Goal: Task Accomplishment & Management: Use online tool/utility

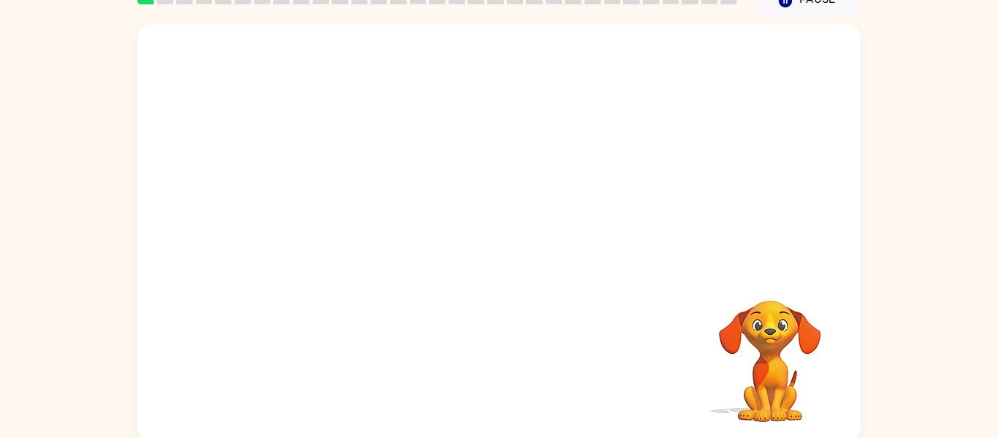
scroll to position [71, 0]
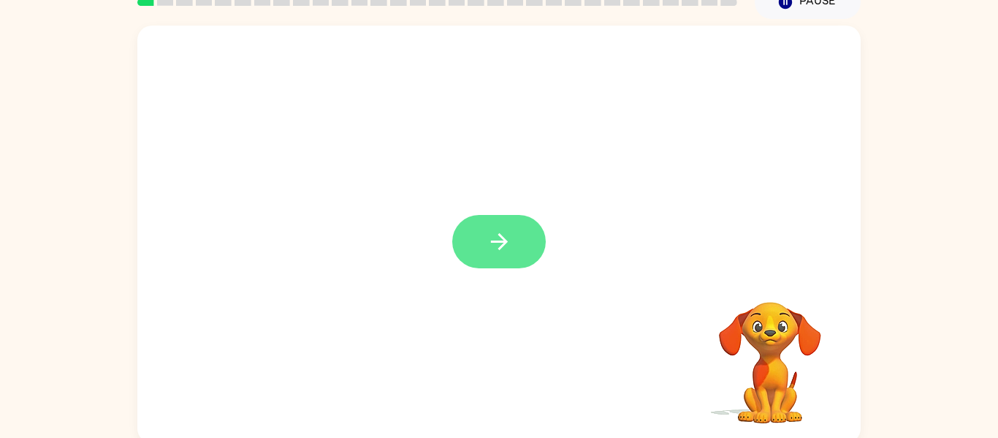
click at [514, 256] on button "button" at bounding box center [499, 241] width 94 height 53
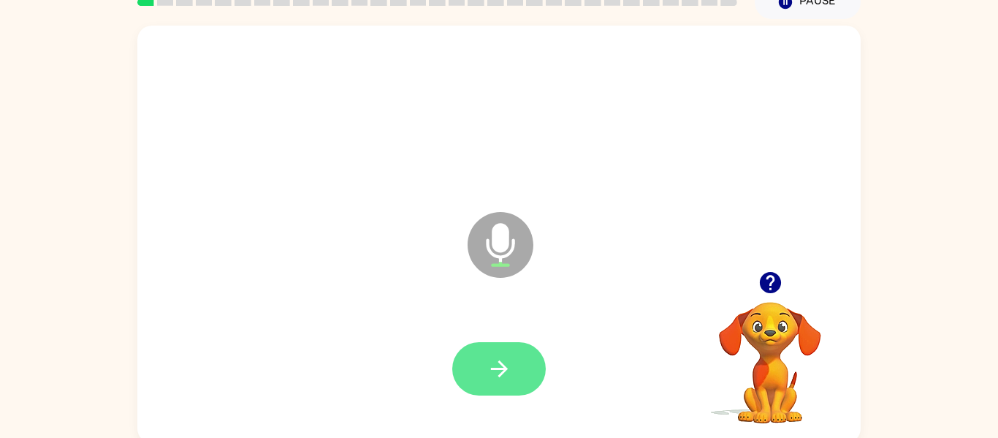
click at [514, 360] on button "button" at bounding box center [499, 368] width 94 height 53
click at [514, 353] on button "button" at bounding box center [499, 368] width 94 height 53
click at [514, 356] on button "button" at bounding box center [499, 368] width 94 height 53
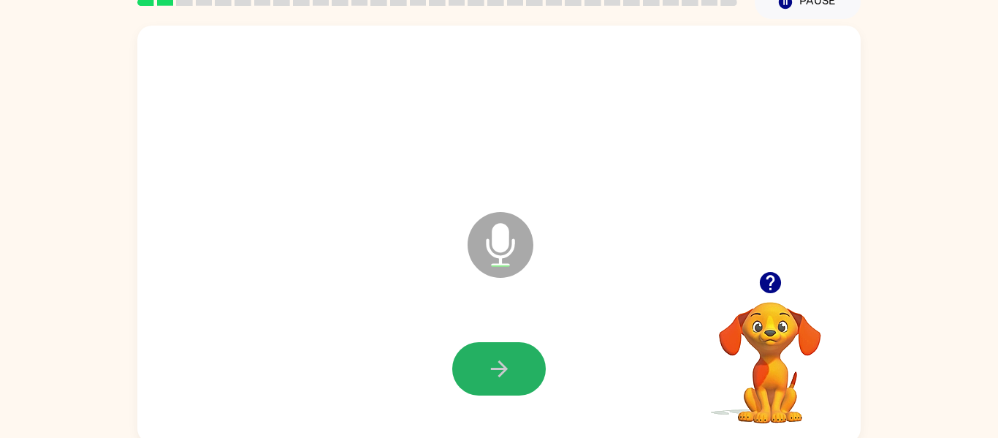
click at [514, 356] on button "button" at bounding box center [499, 368] width 94 height 53
click at [513, 357] on button "button" at bounding box center [499, 368] width 94 height 53
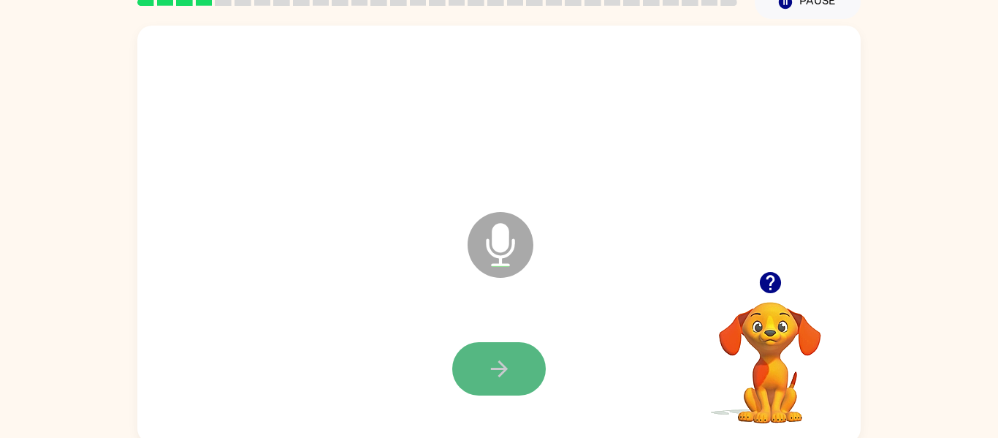
click at [511, 358] on button "button" at bounding box center [499, 368] width 94 height 53
click at [510, 358] on icon "button" at bounding box center [500, 369] width 26 height 26
click at [492, 366] on icon "button" at bounding box center [500, 369] width 26 height 26
click at [493, 356] on icon "button" at bounding box center [500, 369] width 26 height 26
click at [493, 357] on icon "button" at bounding box center [500, 369] width 26 height 26
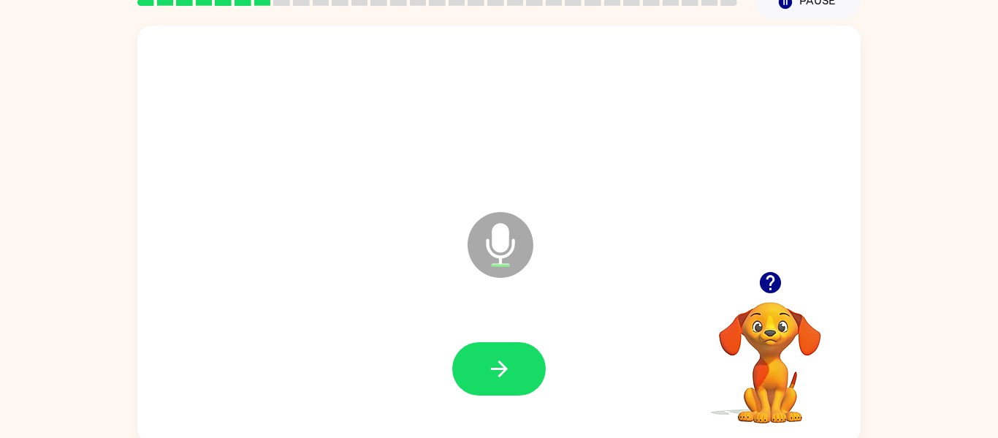
click at [493, 357] on icon "button" at bounding box center [500, 369] width 26 height 26
click at [494, 369] on icon "button" at bounding box center [498, 368] width 17 height 17
click at [494, 370] on icon "button" at bounding box center [500, 369] width 26 height 26
click at [484, 362] on button "button" at bounding box center [499, 368] width 94 height 53
click at [479, 370] on button "button" at bounding box center [499, 368] width 94 height 53
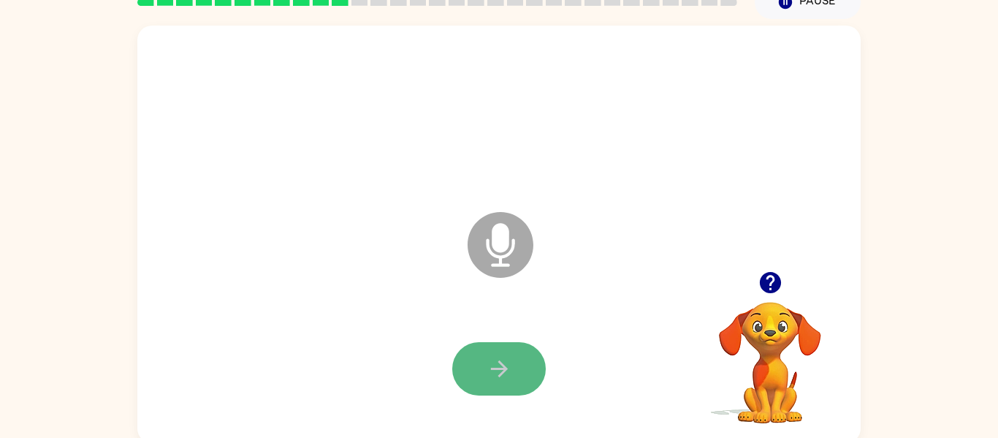
click at [476, 367] on button "button" at bounding box center [499, 368] width 94 height 53
click at [513, 373] on button "button" at bounding box center [499, 368] width 94 height 53
click at [513, 371] on button "button" at bounding box center [499, 368] width 94 height 53
click at [508, 384] on button "button" at bounding box center [499, 368] width 94 height 53
click at [508, 378] on icon "button" at bounding box center [500, 369] width 26 height 26
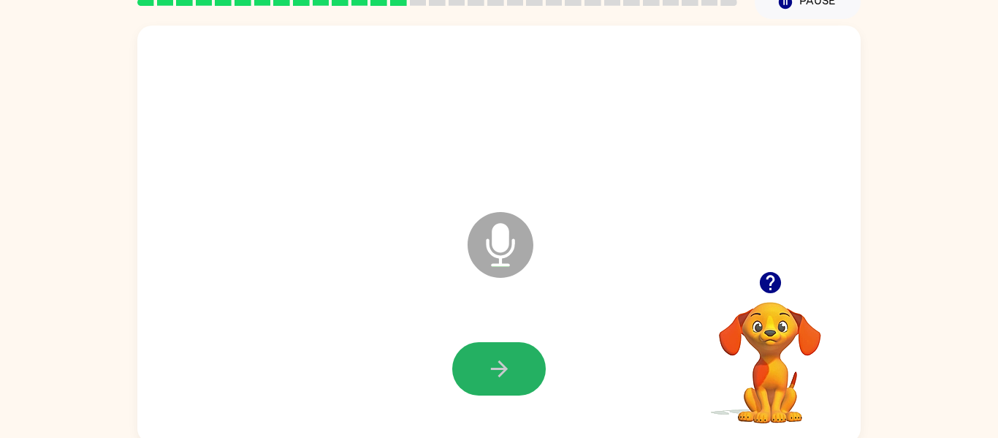
click at [508, 378] on icon "button" at bounding box center [500, 369] width 26 height 26
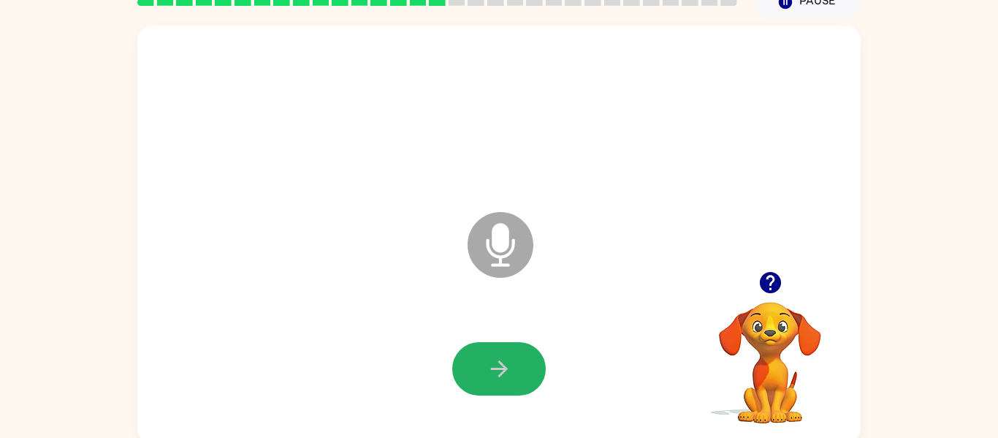
click at [508, 378] on icon "button" at bounding box center [500, 369] width 26 height 26
click at [510, 376] on icon "button" at bounding box center [500, 369] width 26 height 26
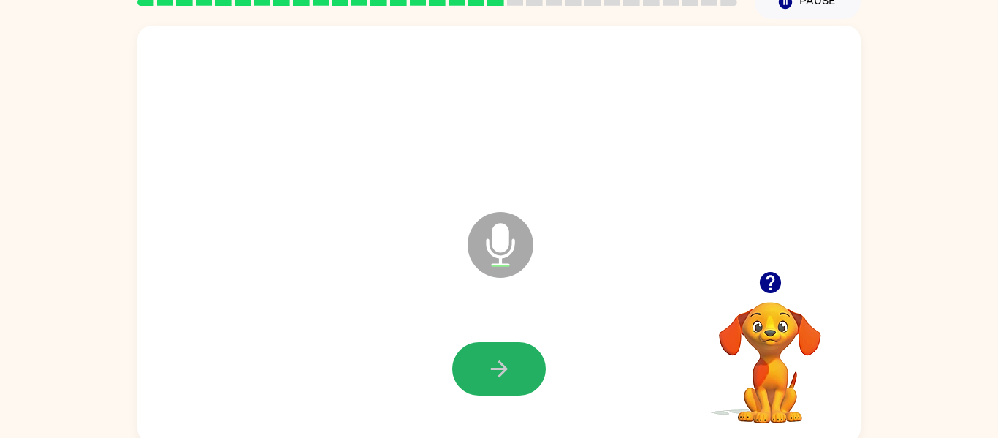
click at [510, 376] on icon "button" at bounding box center [500, 369] width 26 height 26
click at [508, 383] on button "button" at bounding box center [499, 368] width 94 height 53
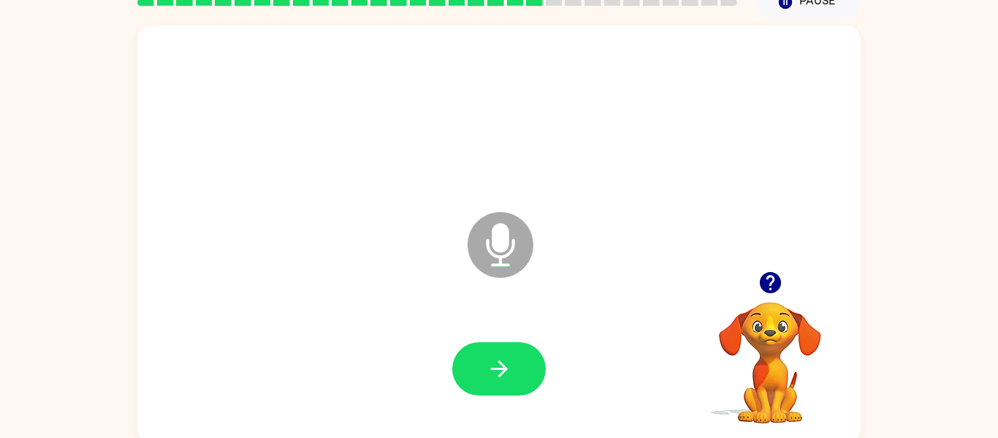
click at [508, 383] on button "button" at bounding box center [499, 368] width 94 height 53
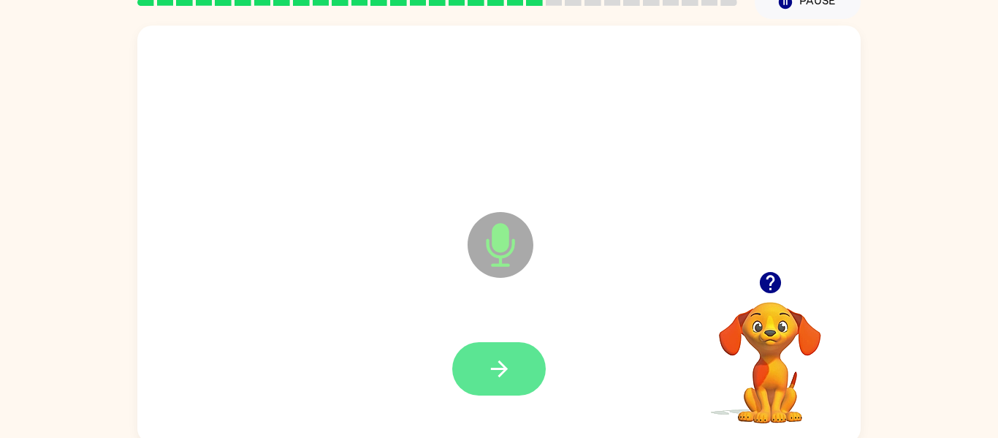
click at [508, 384] on button "button" at bounding box center [499, 368] width 94 height 53
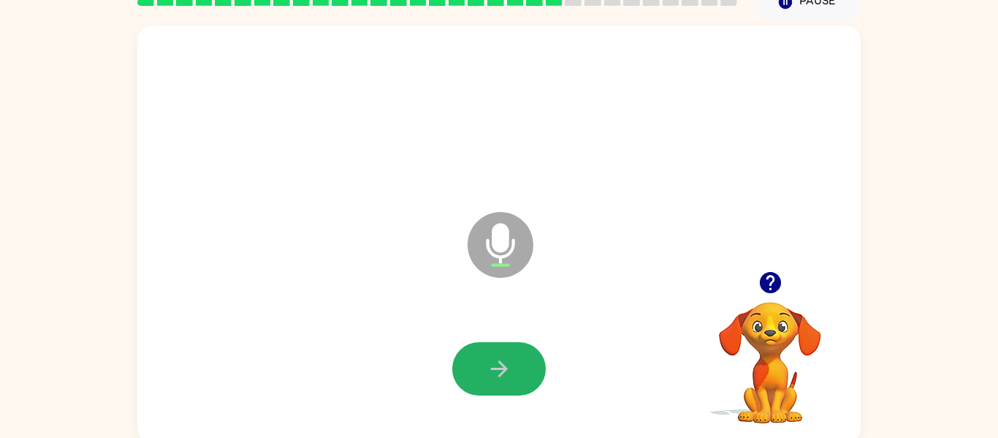
click at [508, 384] on button "button" at bounding box center [499, 368] width 94 height 53
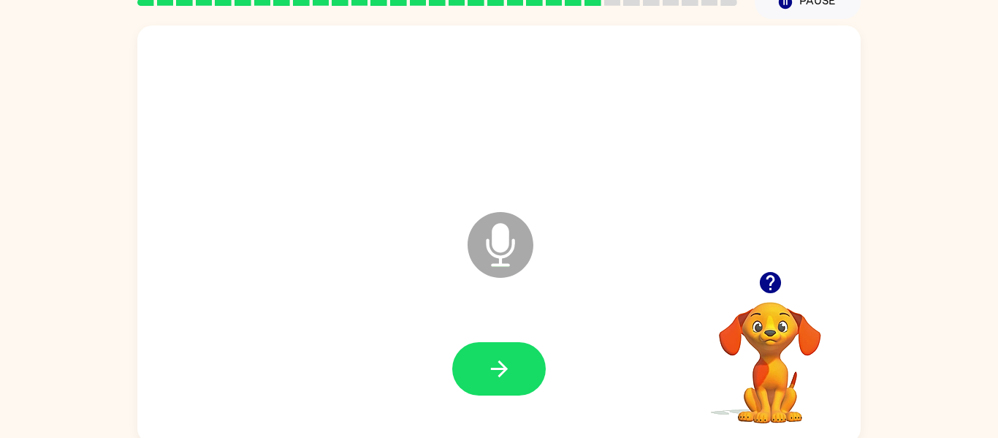
click at [508, 384] on button "button" at bounding box center [499, 368] width 94 height 53
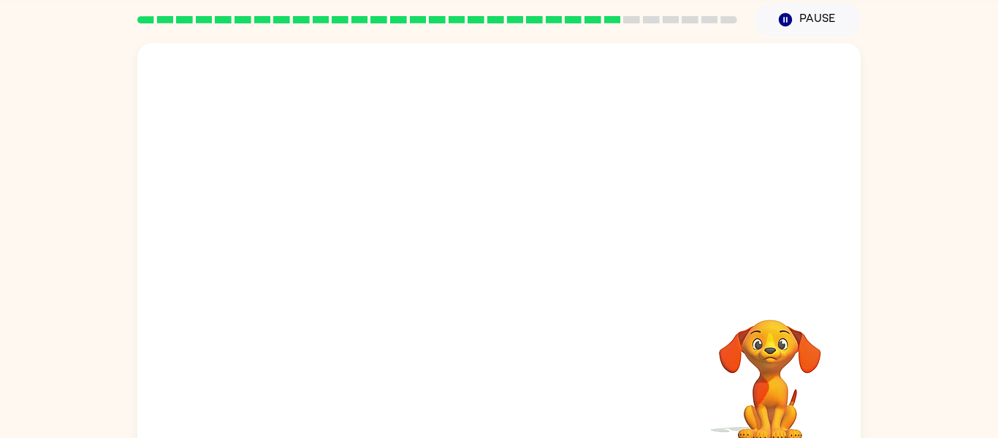
scroll to position [76, 0]
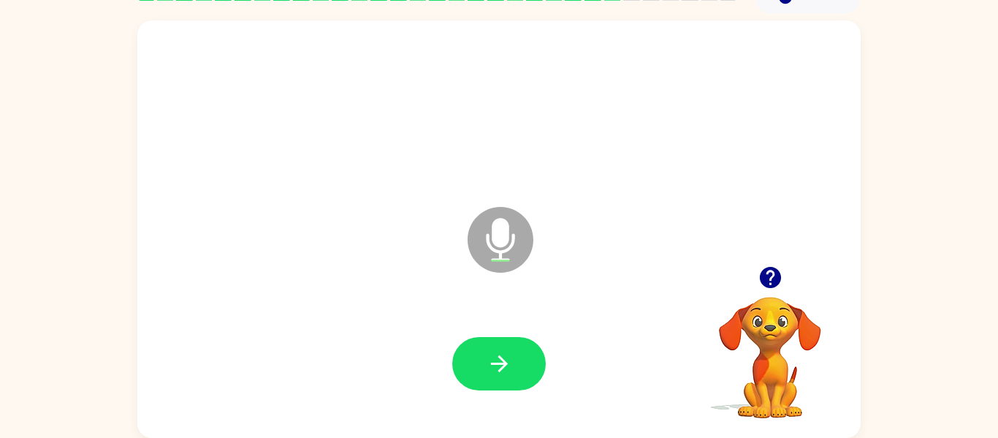
click at [487, 239] on icon "Microphone The Microphone is here when it is your turn to talk" at bounding box center [573, 258] width 219 height 110
click at [501, 346] on button "button" at bounding box center [499, 363] width 94 height 53
click at [341, 432] on div "Microphone The Microphone is here when it is your turn to talk" at bounding box center [498, 228] width 723 height 417
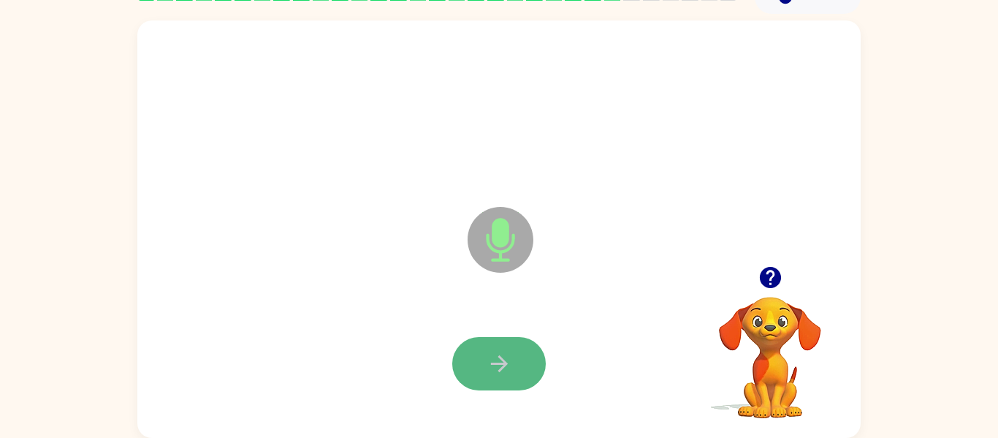
click at [471, 340] on button "button" at bounding box center [499, 363] width 94 height 53
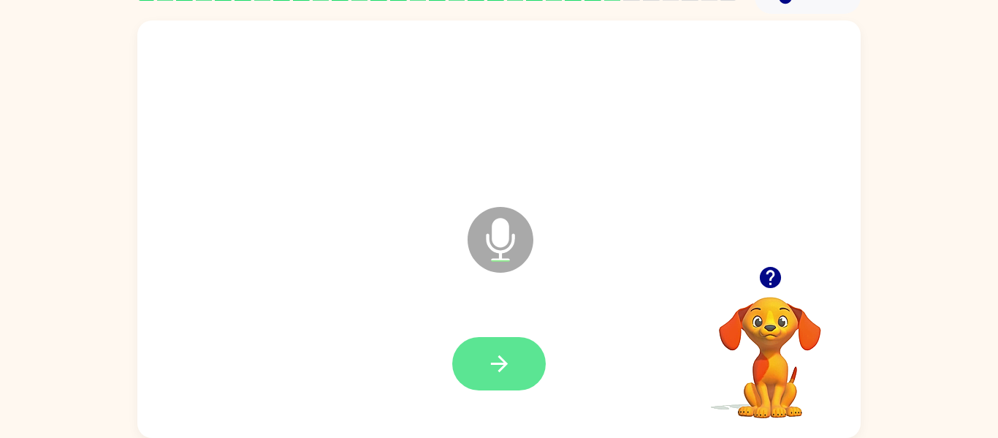
click at [471, 340] on button "button" at bounding box center [499, 363] width 94 height 53
click at [470, 343] on button "button" at bounding box center [499, 363] width 94 height 53
click at [492, 362] on icon "button" at bounding box center [498, 363] width 17 height 17
click at [489, 348] on button "button" at bounding box center [499, 363] width 94 height 53
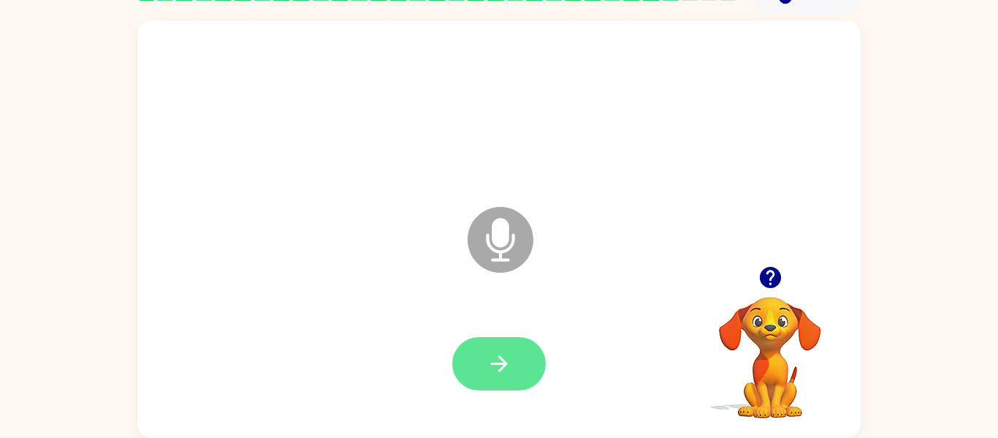
click at [503, 358] on icon "button" at bounding box center [500, 364] width 26 height 26
click at [495, 365] on icon "button" at bounding box center [500, 364] width 26 height 26
click at [510, 363] on icon "button" at bounding box center [500, 364] width 26 height 26
click at [508, 353] on icon "button" at bounding box center [500, 364] width 26 height 26
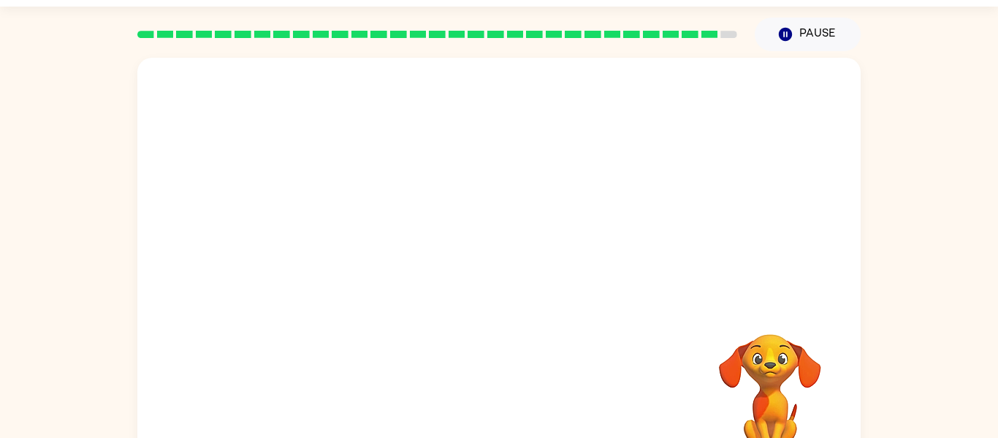
scroll to position [39, 0]
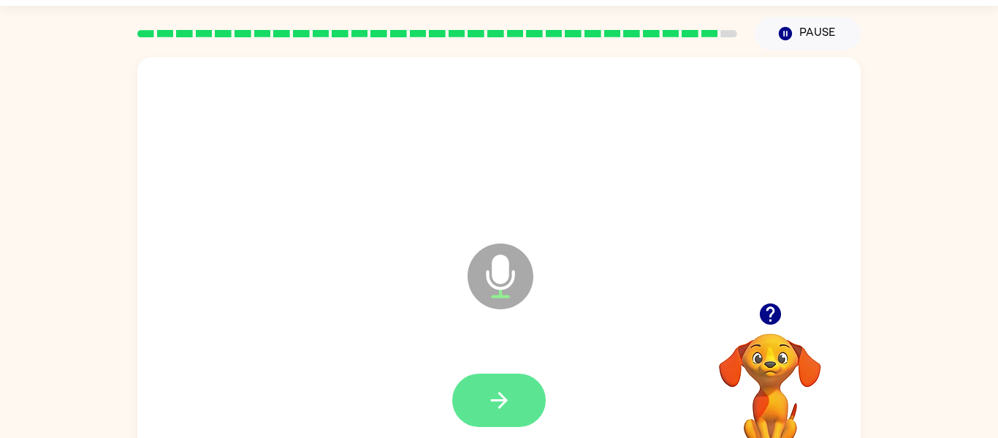
click at [487, 405] on icon "button" at bounding box center [500, 400] width 26 height 26
click at [481, 403] on button "button" at bounding box center [499, 399] width 94 height 53
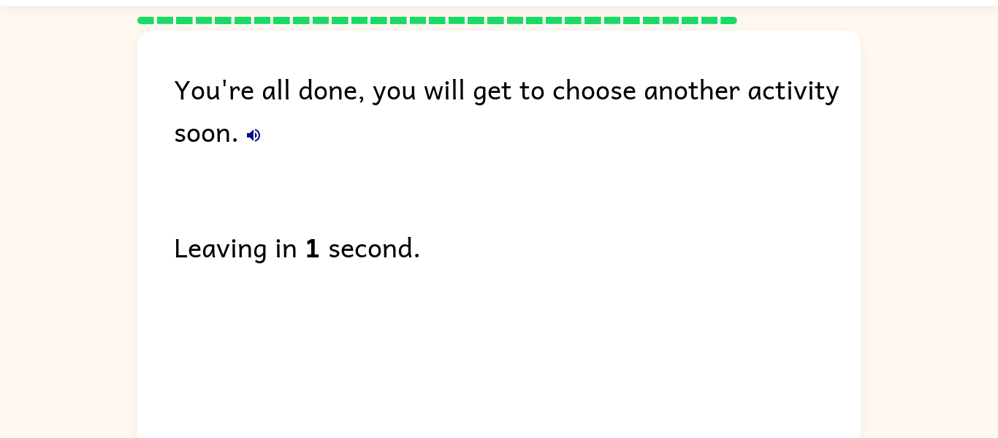
click at [249, 162] on div "You're all done, you will get to choose another activity soon. Leaving in 1 sec…" at bounding box center [498, 236] width 723 height 410
